Goal: Task Accomplishment & Management: Manage account settings

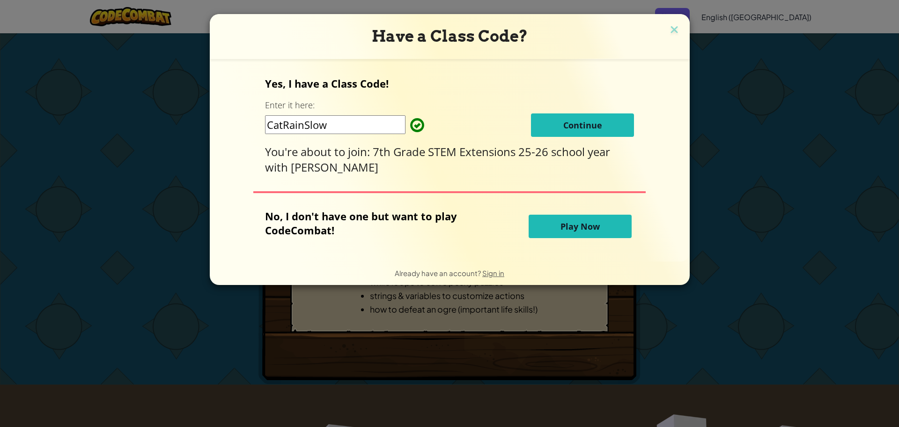
click at [588, 115] on button "Continue" at bounding box center [582, 124] width 103 height 23
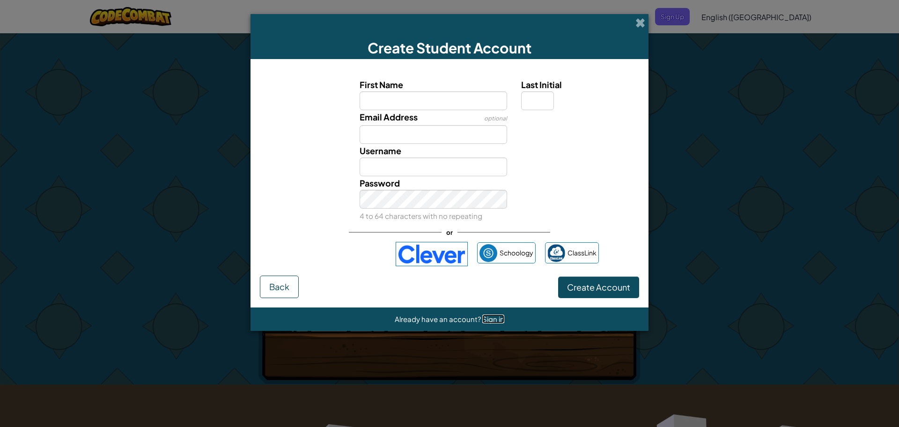
click at [487, 315] on span "Sign in" at bounding box center [493, 318] width 22 height 9
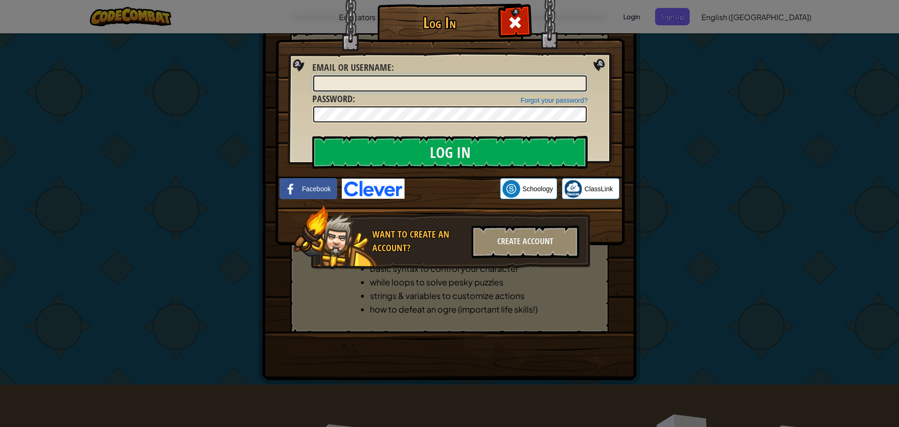
click at [448, 85] on input "Email or Username :" at bounding box center [449, 83] width 273 height 16
type input "eli4169"
click at [312, 136] on input "Log In" at bounding box center [449, 152] width 275 height 33
